Goal: Information Seeking & Learning: Learn about a topic

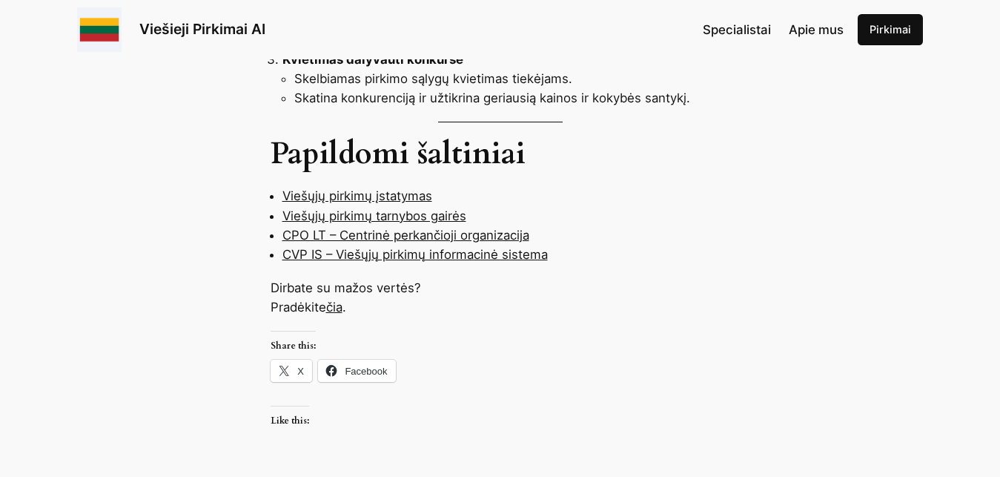
scroll to position [1362, 0]
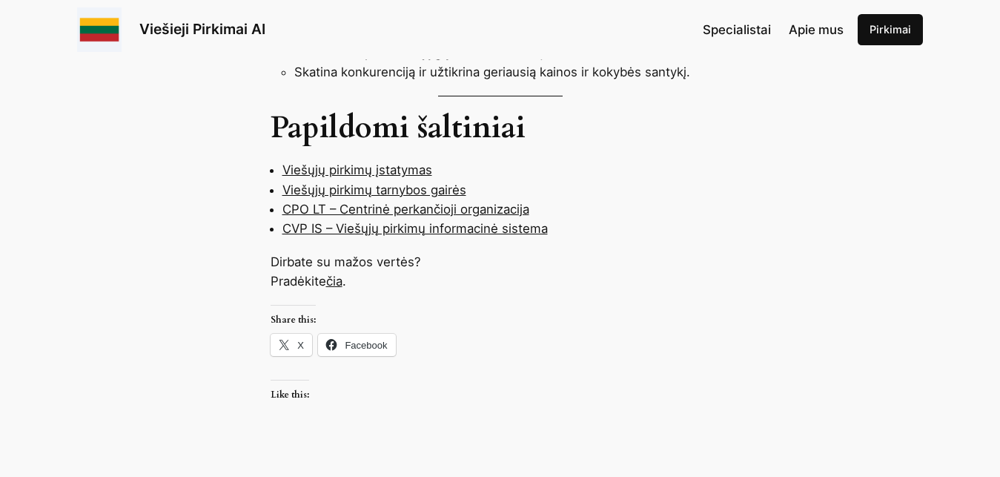
click at [340, 274] on link "čia" at bounding box center [334, 281] width 16 height 15
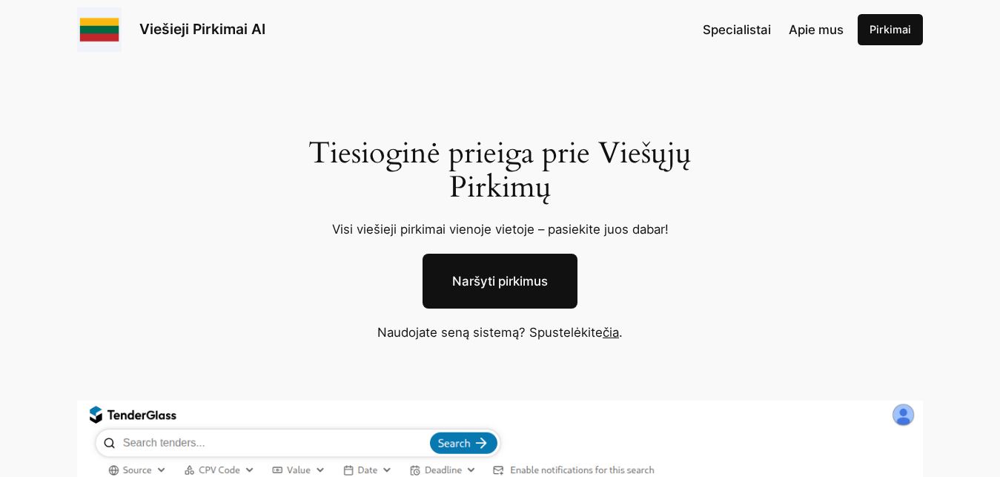
click at [474, 278] on link "Naršyti pirkimus" at bounding box center [500, 281] width 155 height 55
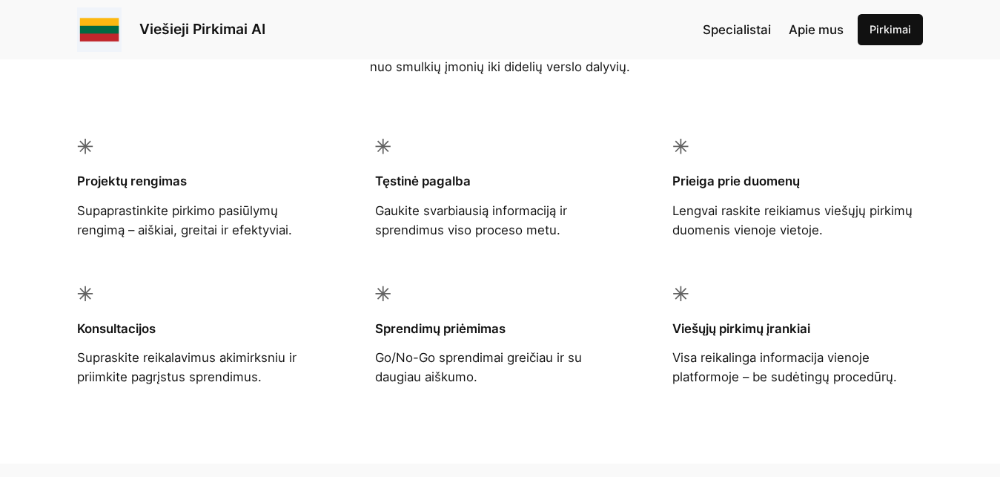
scroll to position [1135, 0]
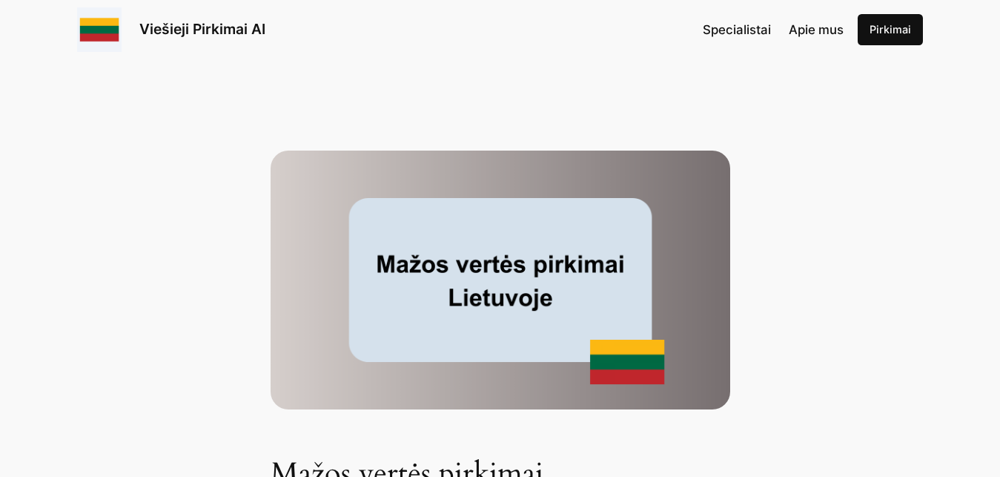
scroll to position [1362, 0]
